Goal: Information Seeking & Learning: Understand process/instructions

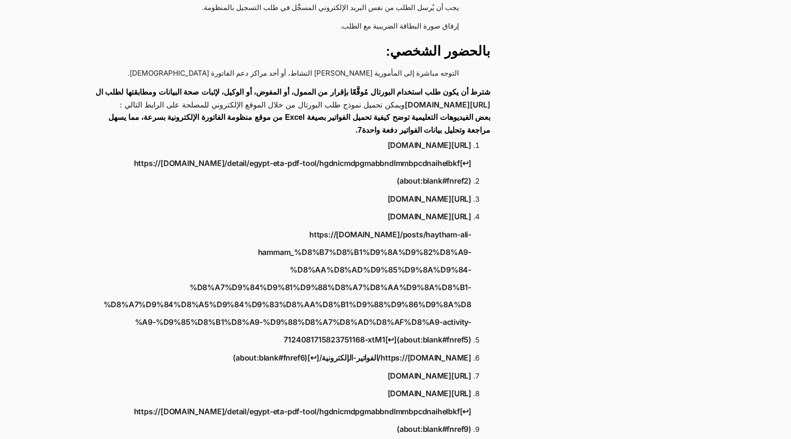
scroll to position [1188, 0]
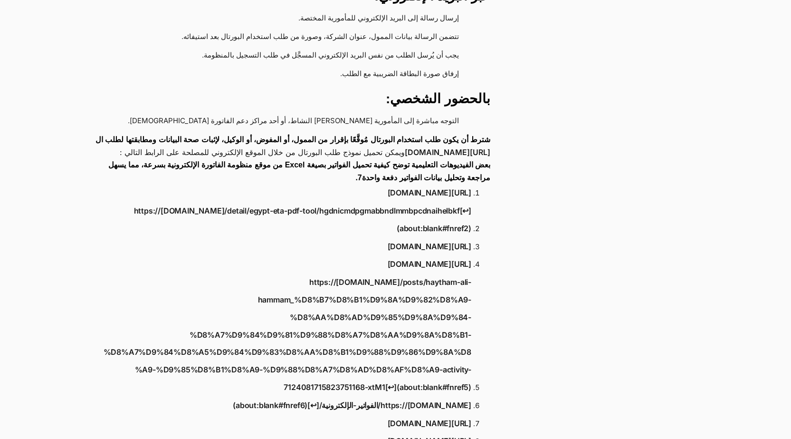
click at [373, 202] on link "https://[DOMAIN_NAME]/detail/egypt-eta-pdf-tool/hgdnicmdpgmabbndlmmbpcdnaihelbk…" at bounding box center [286, 219] width 370 height 35
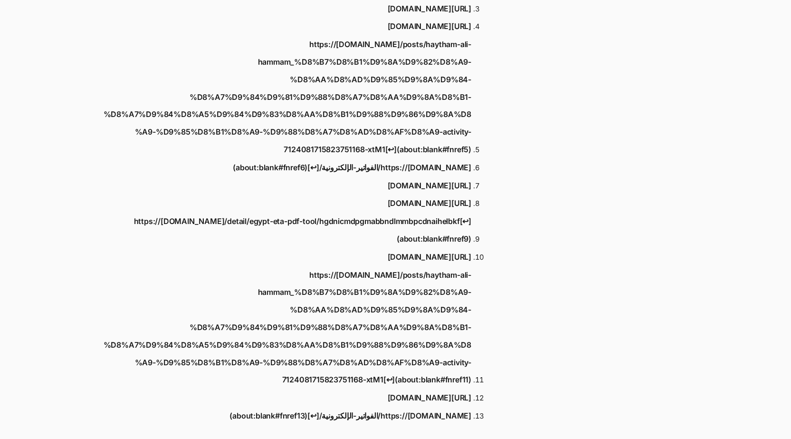
scroll to position [1615, 0]
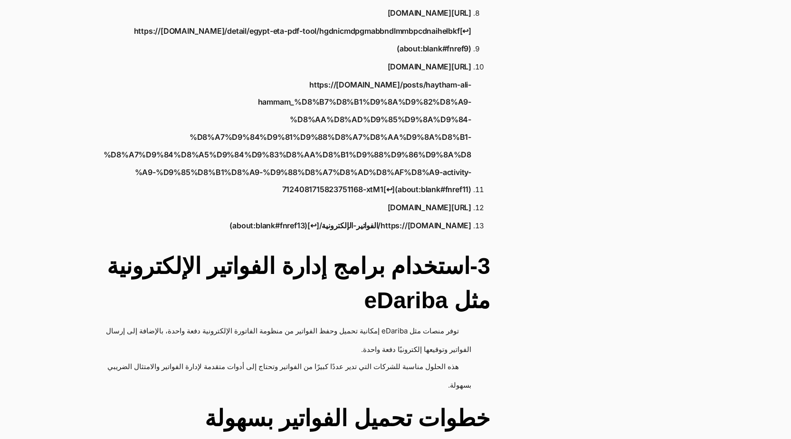
click at [449, 272] on h2 "3-استخدام برامج إدارة الفواتير الإلكترونية مثل eDariba" at bounding box center [287, 283] width 407 height 68
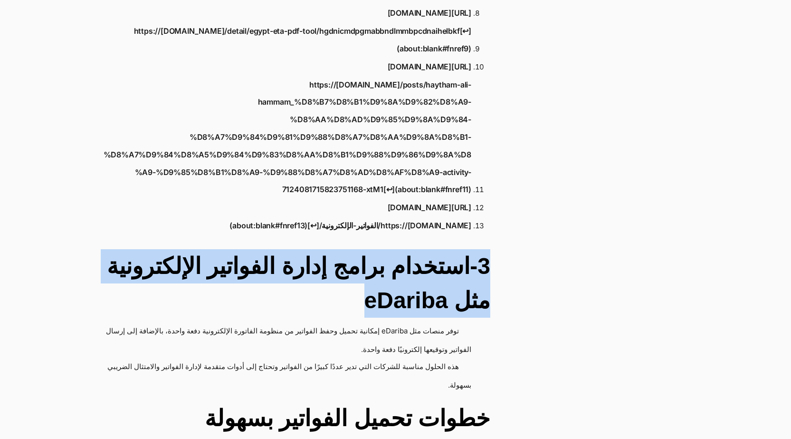
click at [449, 272] on h2 "3-استخدام برامج إدارة الفواتير الإلكترونية مثل eDariba" at bounding box center [287, 283] width 407 height 68
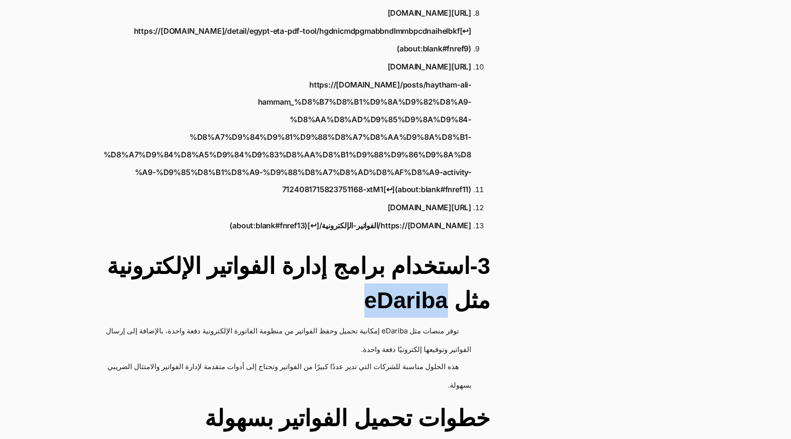
click at [449, 272] on h2 "3-استخدام برامج إدارة الفواتير الإلكترونية مثل eDariba" at bounding box center [287, 283] width 407 height 68
click at [450, 272] on h2 "3-استخدام برامج إدارة الفواتير الإلكترونية مثل eDariba" at bounding box center [287, 283] width 407 height 68
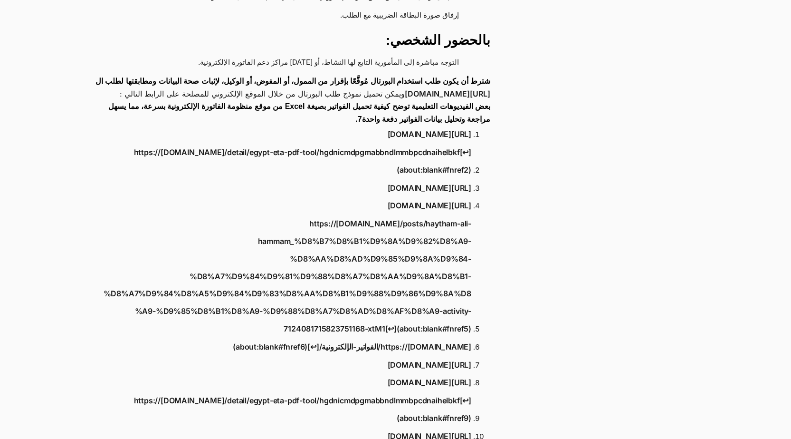
scroll to position [1235, 0]
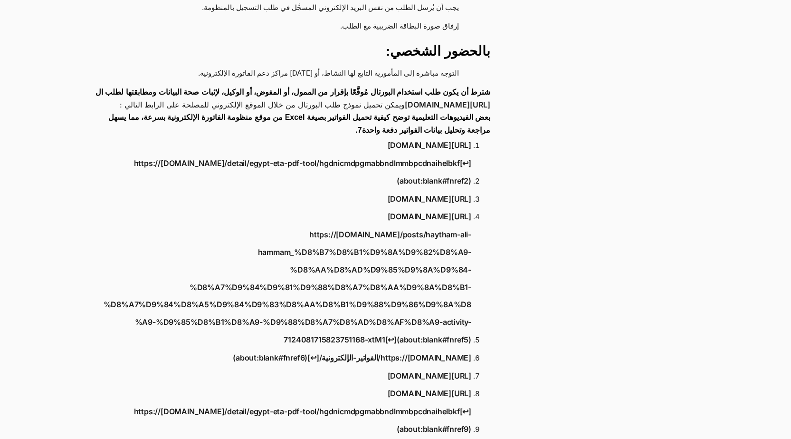
click at [419, 136] on link "https://www.youtube.com/watch?v=o7s6jU27ta4[↩︎](about:blank#fnref1)" at bounding box center [430, 145] width 84 height 18
click at [409, 349] on link "https://[DOMAIN_NAME]/الفواتير-الإلكترونية/[↩︎](about:blank#fnref6)" at bounding box center [352, 358] width 238 height 18
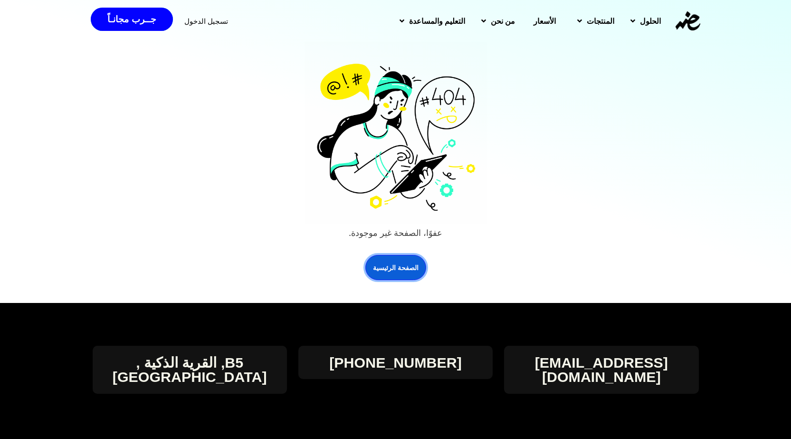
click at [404, 271] on link "الصفحة الرئيسية" at bounding box center [395, 267] width 61 height 25
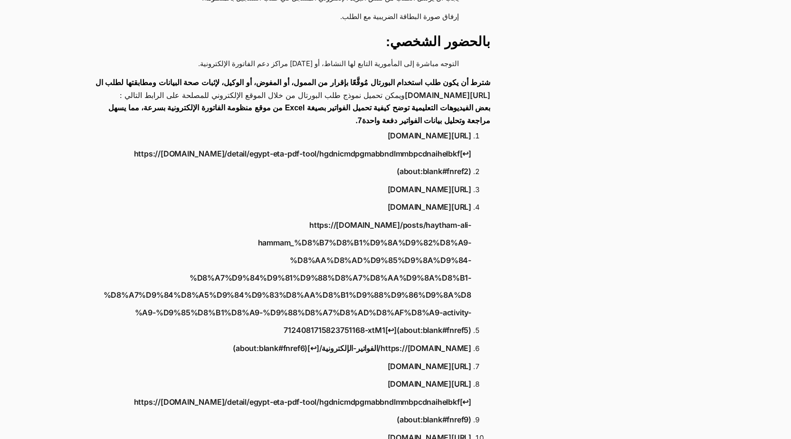
scroll to position [1235, 0]
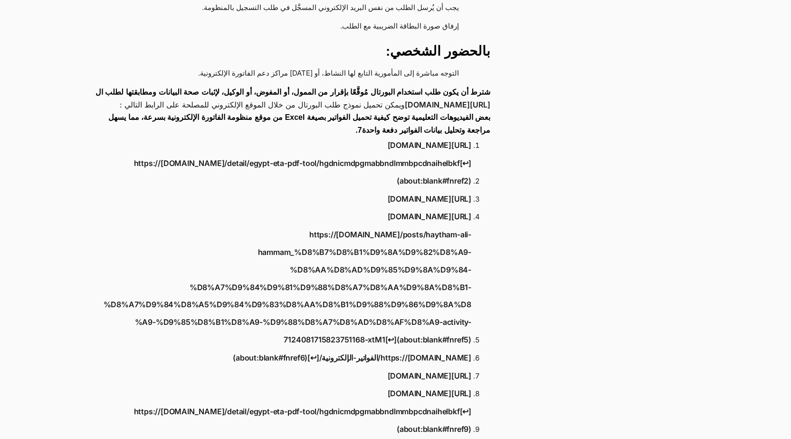
click at [436, 314] on link "https://ae.linkedin.com/posts/haytham-ali-hammam_%D8%B7%D8%B1%D9%8A%D9%82%D8%A9…" at bounding box center [286, 287] width 370 height 123
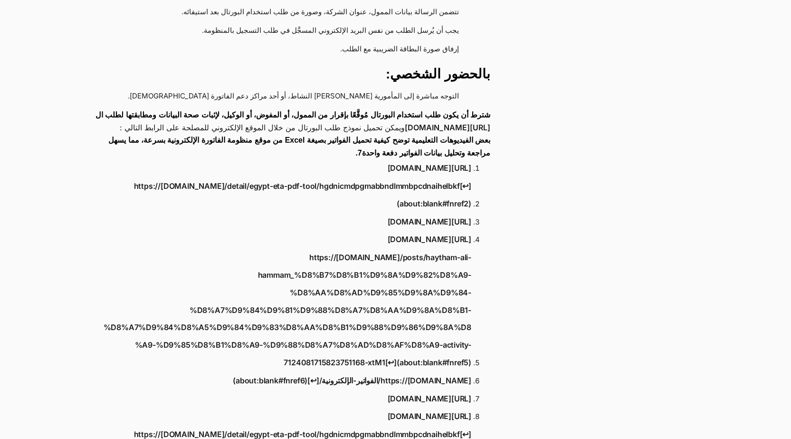
scroll to position [1287, 0]
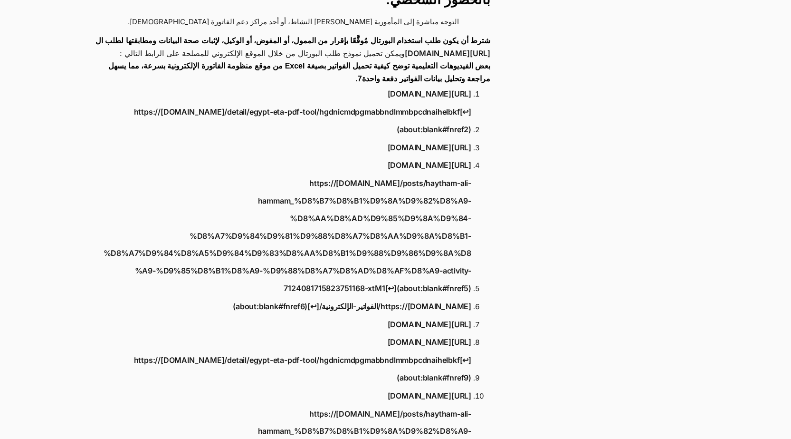
click at [362, 297] on link "https://[DOMAIN_NAME]/الفواتير-الإلكترونية/[↩︎](about:blank#fnref6)" at bounding box center [352, 306] width 238 height 18
click at [436, 351] on link "https://chromewebstore.google.com/detail/egypt-eta-pdf-tool/hgdnicmdpgmabbndlmm…" at bounding box center [286, 368] width 370 height 35
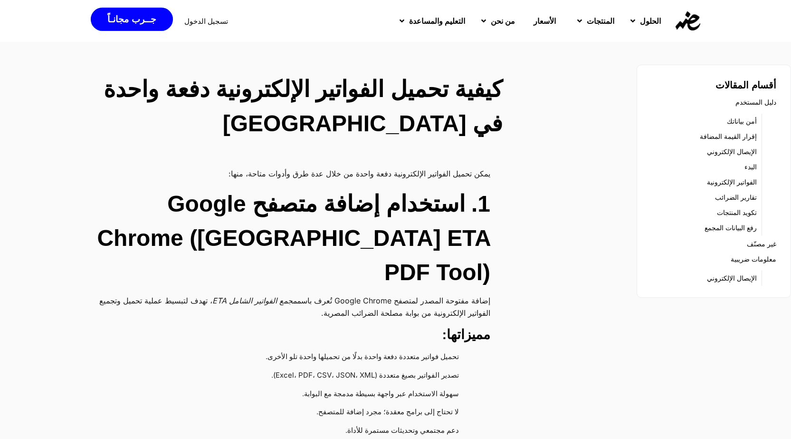
click at [364, 245] on h2 "1. استخدام إضافة متصفح Google Chrome ([GEOGRAPHIC_DATA] ETA PDF Tool)" at bounding box center [287, 238] width 407 height 103
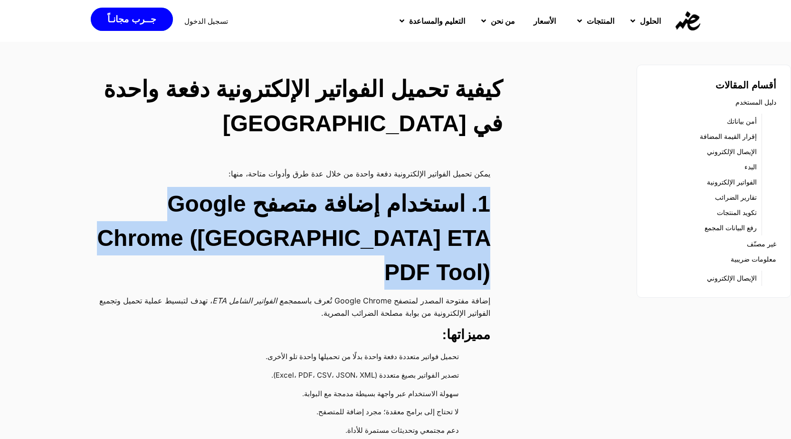
click at [364, 245] on h2 "1. استخدام إضافة متصفح Google Chrome ([GEOGRAPHIC_DATA] ETA PDF Tool)" at bounding box center [287, 238] width 407 height 103
click at [364, 245] on h2 "1. استخدام إضافة متصفح Google Chrome (Egypt ETA PDF Tool)" at bounding box center [287, 238] width 407 height 103
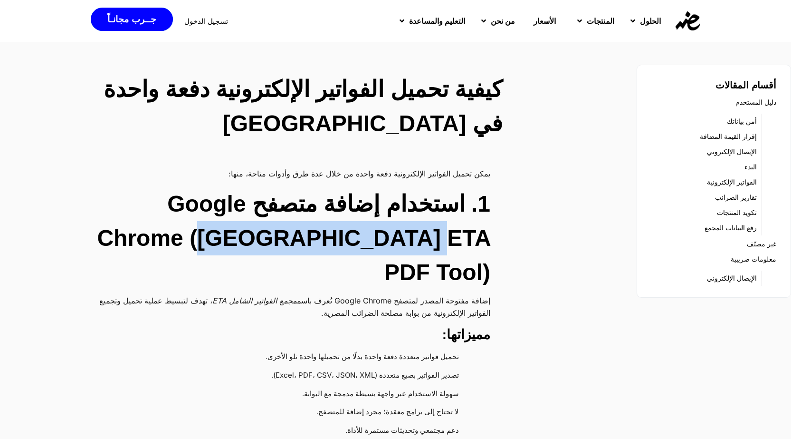
drag, startPoint x: 277, startPoint y: 238, endPoint x: 480, endPoint y: 236, distance: 202.9
click at [480, 236] on h2 "1. استخدام إضافة متصفح Google Chrome (Egypt ETA PDF Tool)" at bounding box center [287, 238] width 407 height 103
copy h2 "Egypt ETA PDF Tool"
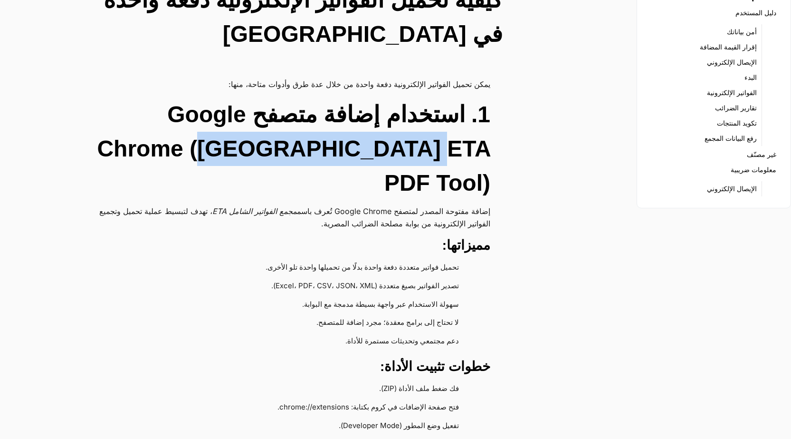
scroll to position [190, 0]
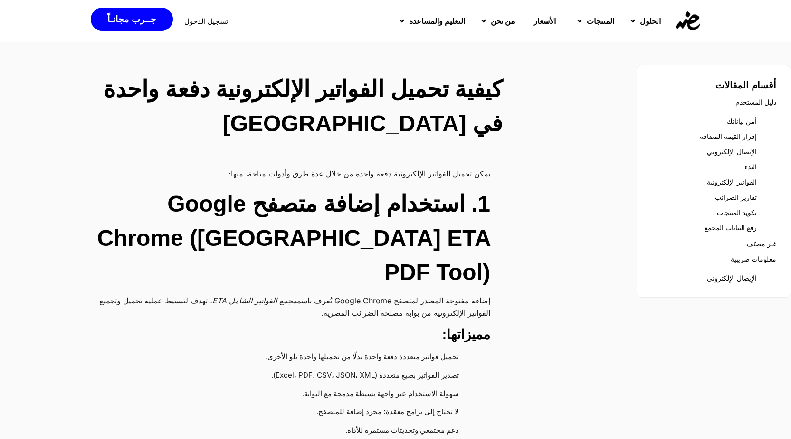
click at [410, 250] on h2 "1. استخدام إضافة متصفح Google Chrome (Egypt ETA PDF Tool)" at bounding box center [287, 238] width 407 height 103
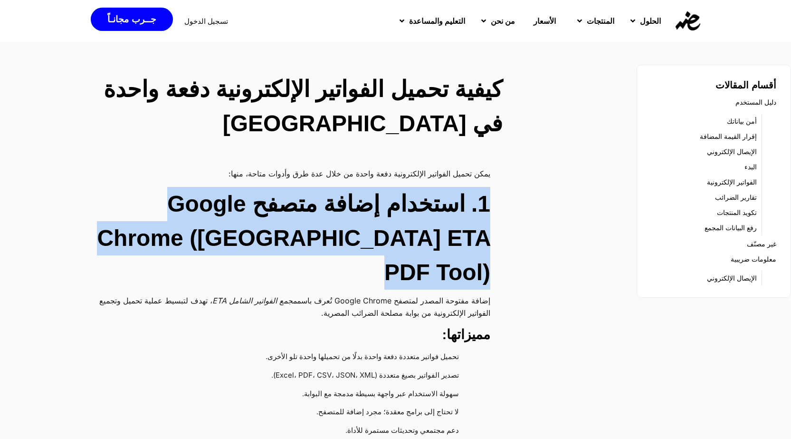
click at [410, 250] on h2 "1. استخدام إضافة متصفح Google Chrome (Egypt ETA PDF Tool)" at bounding box center [287, 238] width 407 height 103
click at [405, 238] on h2 "1. استخدام إضافة متصفح Google Chrome ([GEOGRAPHIC_DATA] ETA PDF Tool)" at bounding box center [287, 238] width 407 height 103
click at [393, 238] on h2 "1. استخدام إضافة متصفح Google Chrome ([GEOGRAPHIC_DATA] ETA PDF Tool)" at bounding box center [287, 238] width 407 height 103
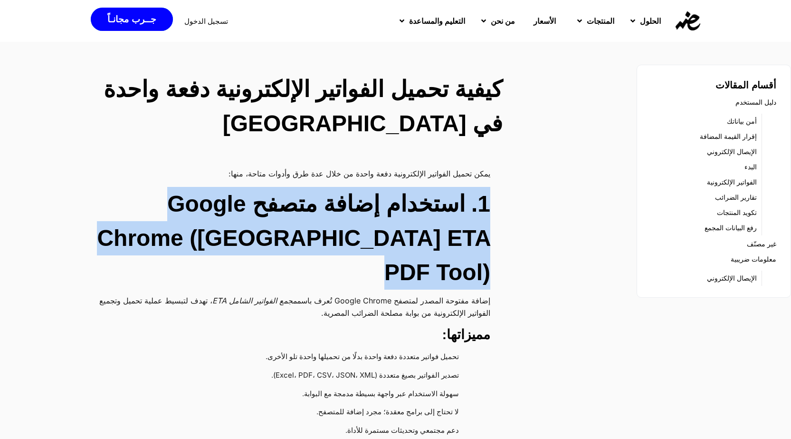
click at [393, 238] on h2 "1. استخدام إضافة متصفح Google Chrome ([GEOGRAPHIC_DATA] ETA PDF Tool)" at bounding box center [287, 238] width 407 height 103
click at [335, 238] on h2 "1. استخدام إضافة متصفح Google Chrome ([GEOGRAPHIC_DATA] ETA PDF Tool)" at bounding box center [287, 238] width 407 height 103
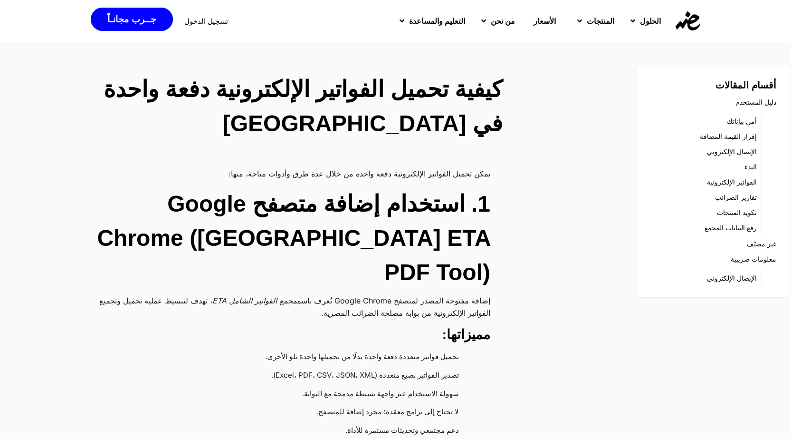
click at [321, 239] on h2 "1. استخدام إضافة متصفح Google Chrome ([GEOGRAPHIC_DATA] ETA PDF Tool)" at bounding box center [287, 238] width 407 height 103
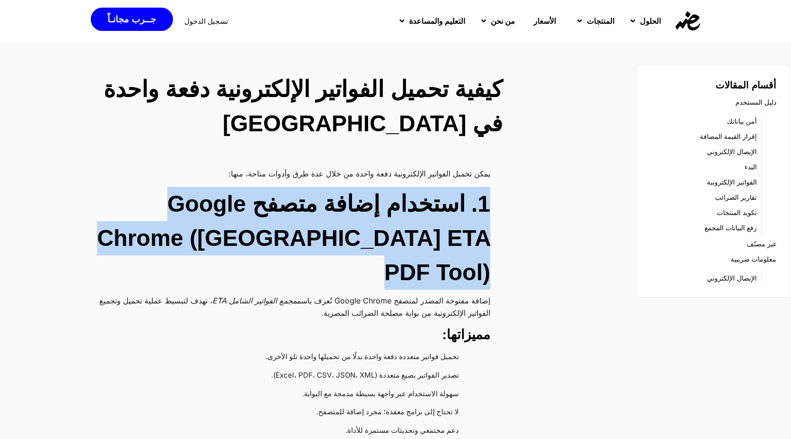
click at [321, 239] on h2 "1. استخدام إضافة متصفح Google Chrome ([GEOGRAPHIC_DATA] ETA PDF Tool)" at bounding box center [287, 238] width 407 height 103
click at [317, 232] on h2 "1. استخدام إضافة متصفح Google Chrome ([GEOGRAPHIC_DATA] ETA PDF Tool)" at bounding box center [287, 238] width 407 height 103
click at [287, 237] on h2 "1. استخدام إضافة متصفح Google Chrome ([GEOGRAPHIC_DATA] ETA PDF Tool)" at bounding box center [287, 238] width 407 height 103
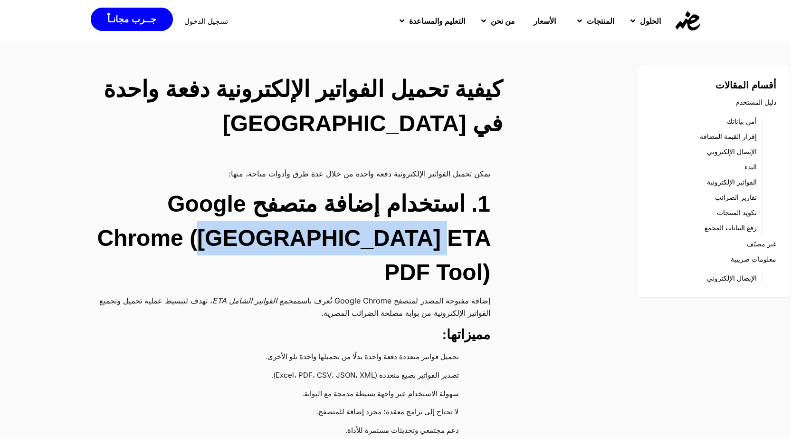
drag, startPoint x: 276, startPoint y: 240, endPoint x: 461, endPoint y: 241, distance: 185.8
click at [479, 242] on h2 "1. استخدام إضافة متصفح Google Chrome ([GEOGRAPHIC_DATA] ETA PDF Tool)" at bounding box center [287, 238] width 407 height 103
copy h2 "Egypt ETA PDF Too"
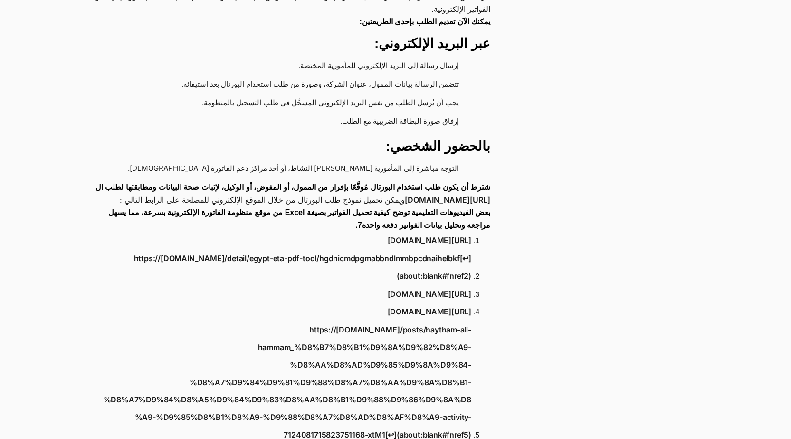
scroll to position [1188, 0]
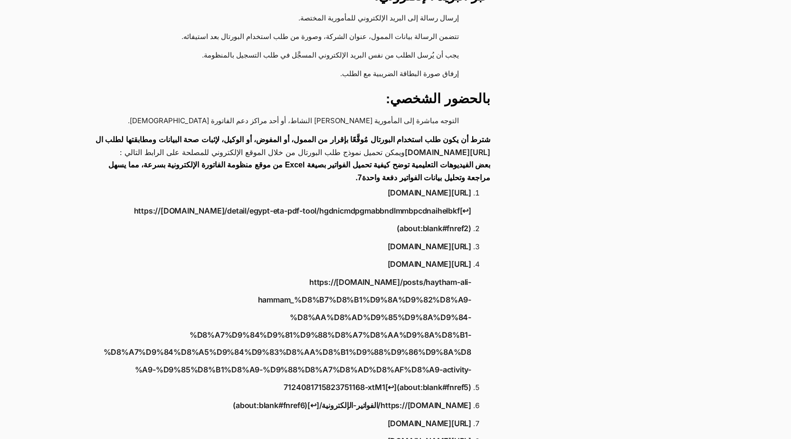
click at [376, 396] on link "https://[DOMAIN_NAME]/الفواتير-الإلكترونية/[↩︎](about:blank#fnref6)" at bounding box center [352, 405] width 238 height 18
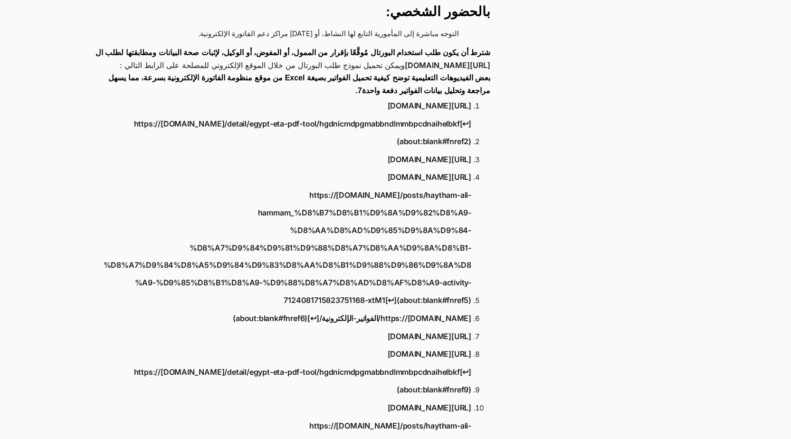
scroll to position [1283, 0]
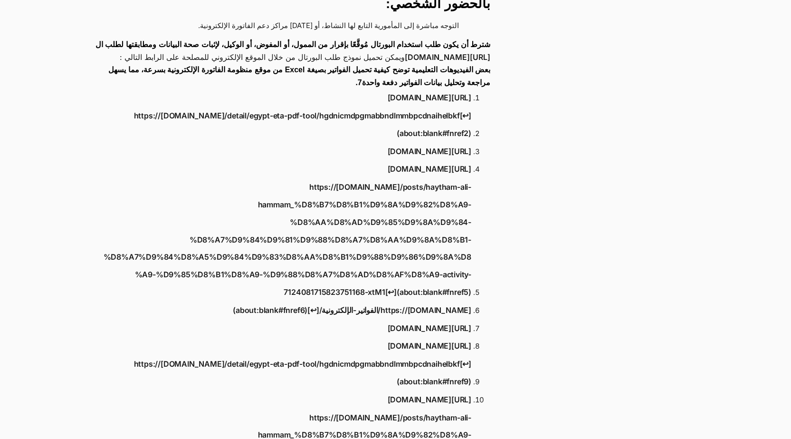
click at [414, 355] on link "https://[DOMAIN_NAME]/detail/egypt-eta-pdf-tool/hgdnicmdpgmabbndlmmbpcdnaihelbk…" at bounding box center [286, 372] width 370 height 35
